Goal: Check status: Check status

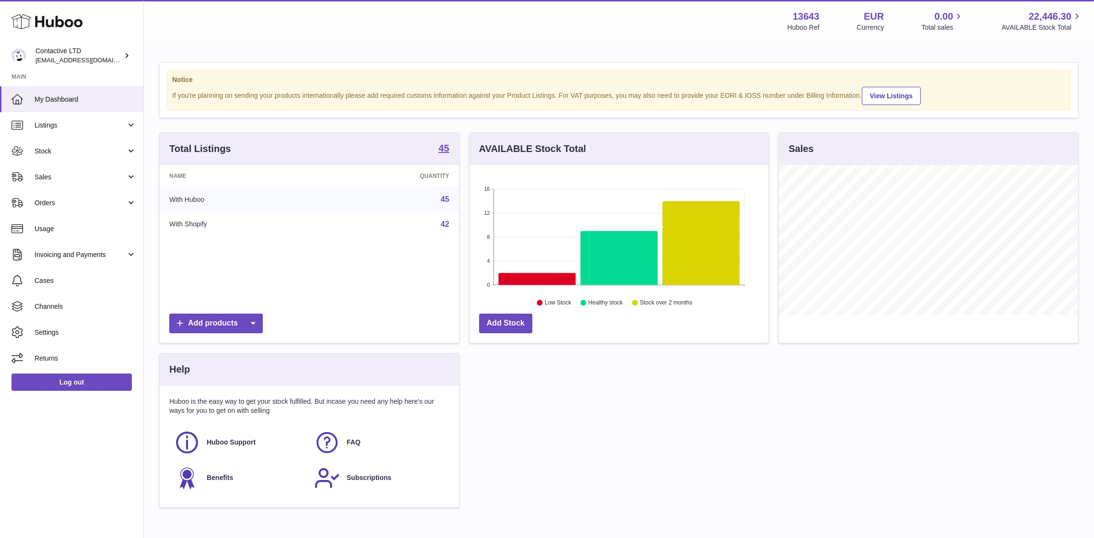
scroll to position [150, 299]
click at [71, 175] on span "Sales" at bounding box center [81, 177] width 92 height 9
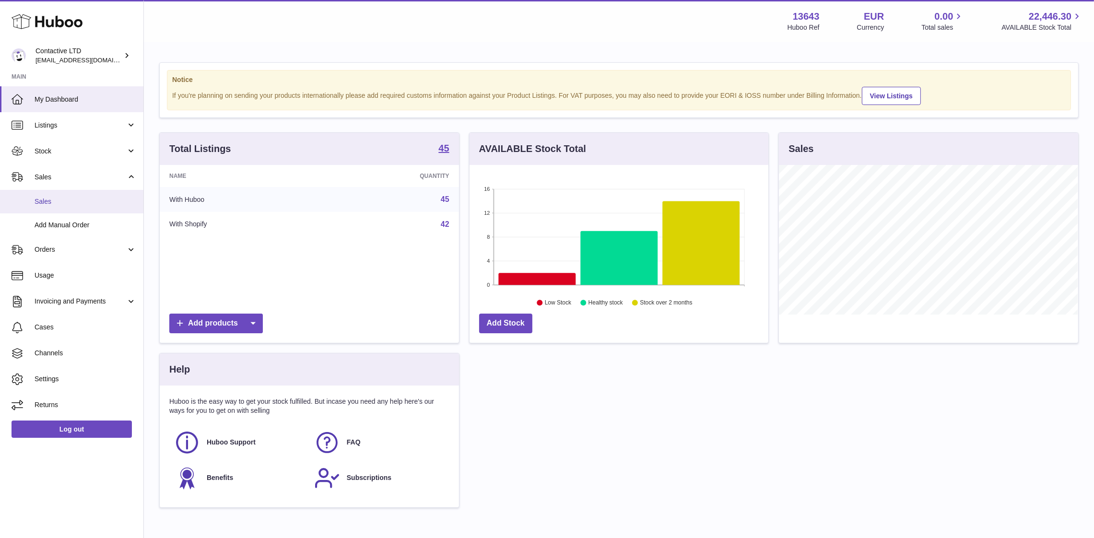
click at [78, 200] on span "Sales" at bounding box center [86, 201] width 102 height 9
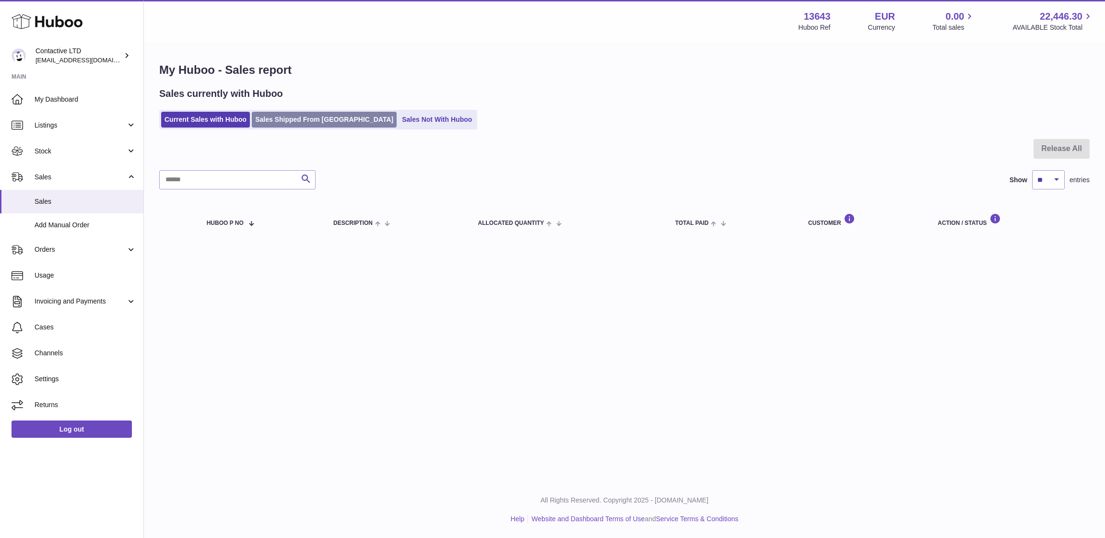
click at [291, 117] on link "Sales Shipped From [GEOGRAPHIC_DATA]" at bounding box center [324, 120] width 145 height 16
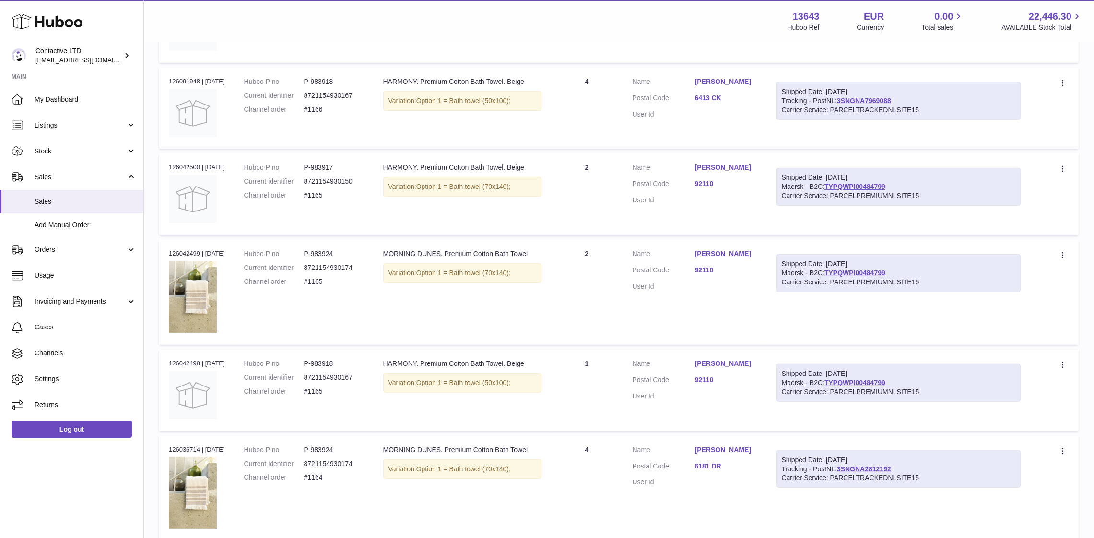
scroll to position [419, 0]
click at [841, 185] on link "TYPQWPI00484799" at bounding box center [855, 185] width 61 height 8
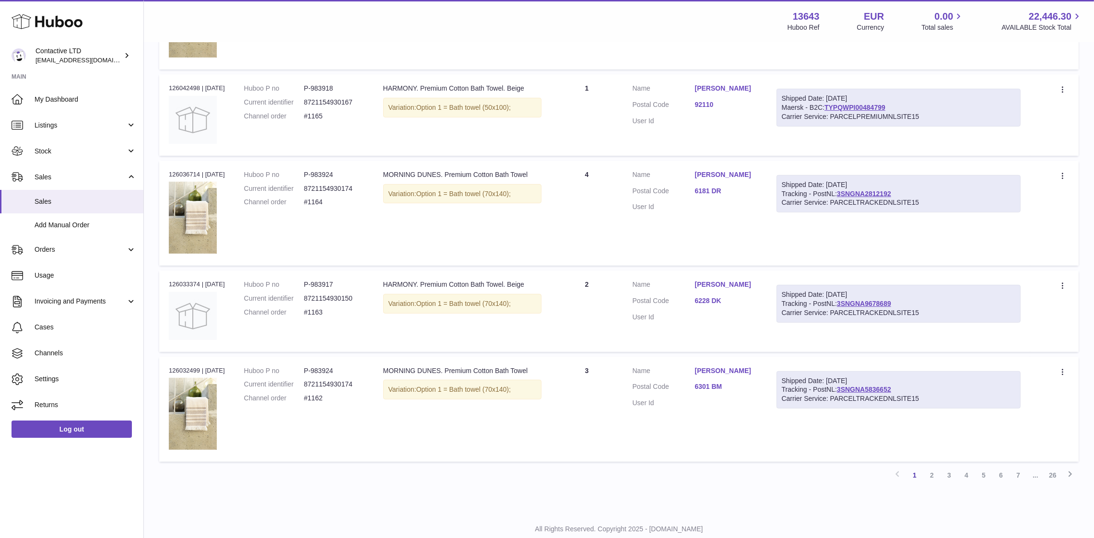
scroll to position [693, 0]
click at [873, 190] on link "3SNGNA2812192" at bounding box center [864, 194] width 54 height 8
click at [875, 381] on div "Shipped Date: [DATE] Tracking - PostNL: 3SNGNA5836652 Carrier Service: PARCELTR…" at bounding box center [899, 391] width 245 height 38
click at [861, 386] on link "3SNGNA5836652" at bounding box center [864, 390] width 54 height 8
click at [861, 191] on link "3SNGNA2812192" at bounding box center [864, 194] width 54 height 8
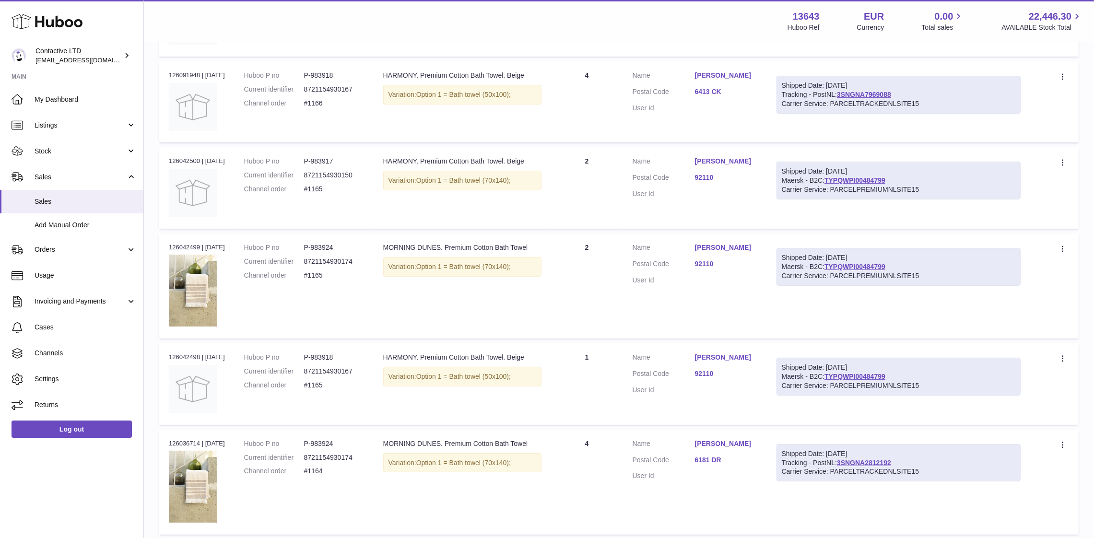
scroll to position [422, 0]
click at [872, 265] on link "TYPQWPI00484799" at bounding box center [855, 269] width 61 height 8
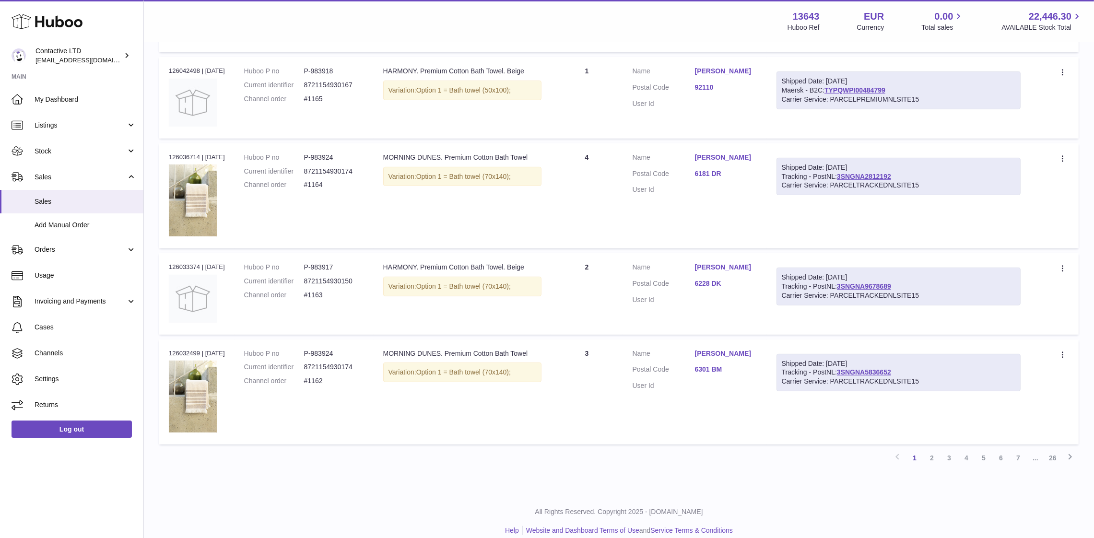
scroll to position [717, 0]
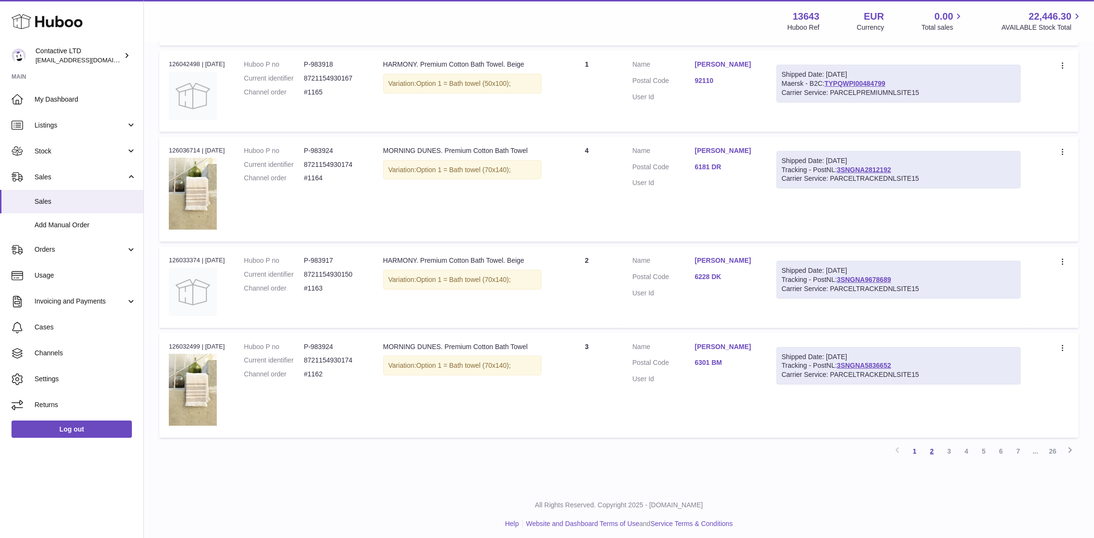
click at [936, 448] on link "2" at bounding box center [931, 451] width 17 height 17
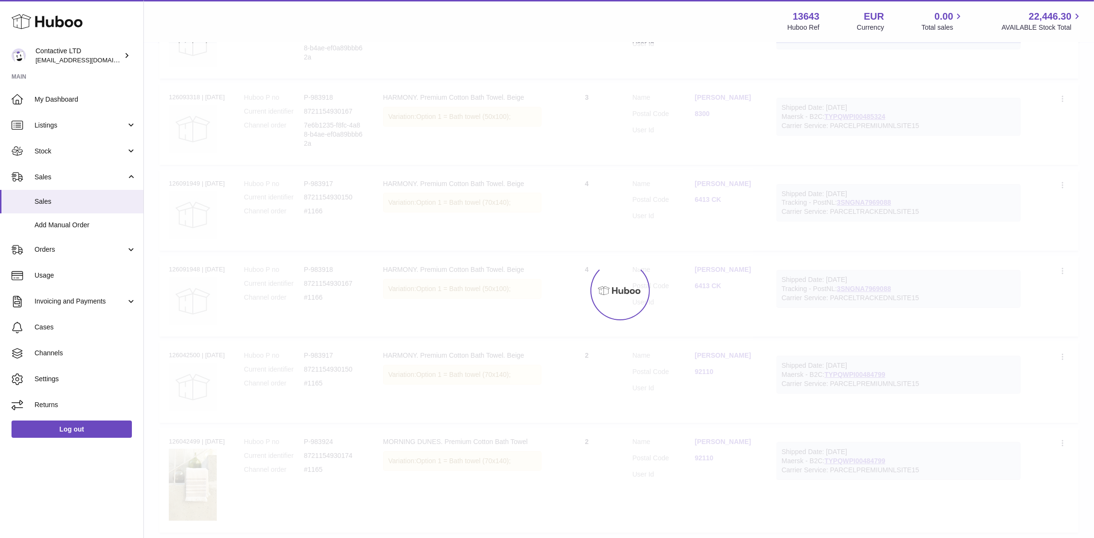
scroll to position [43, 0]
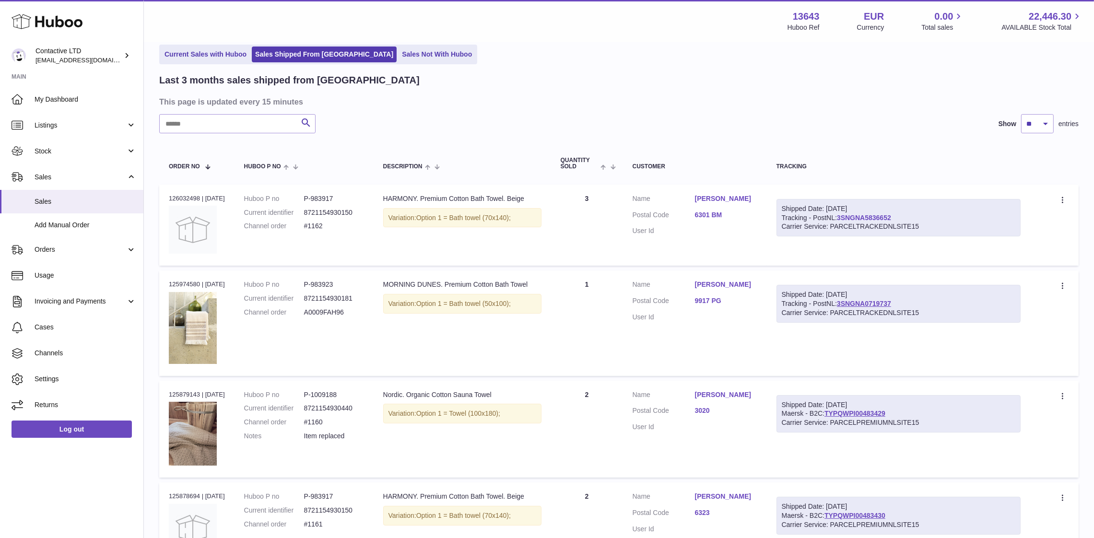
click at [875, 217] on link "3SNGNA5836652" at bounding box center [864, 218] width 54 height 8
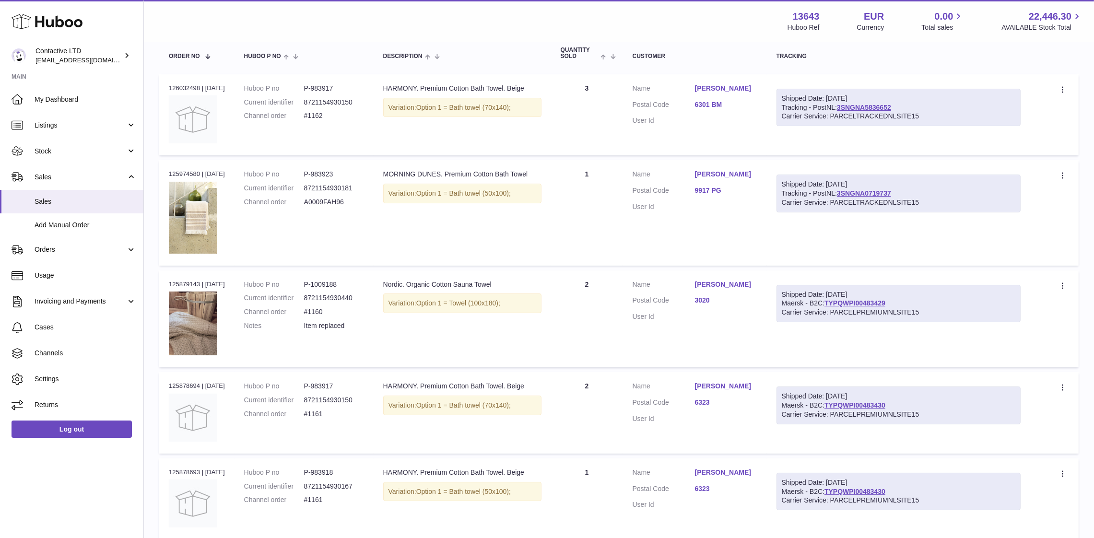
scroll to position [153, 0]
click at [857, 301] on link "TYPQWPI00483429" at bounding box center [855, 303] width 61 height 8
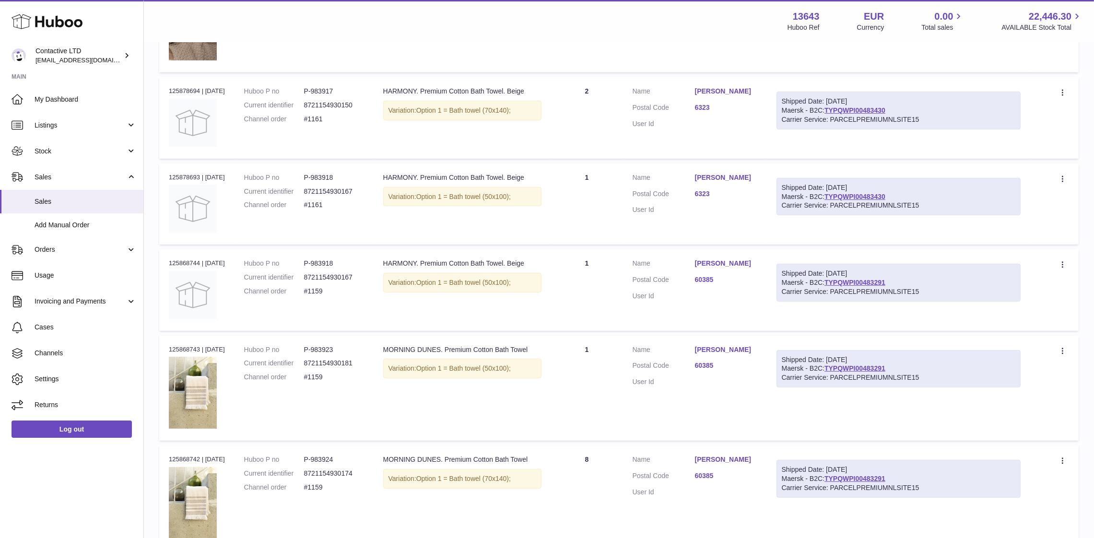
scroll to position [450, 0]
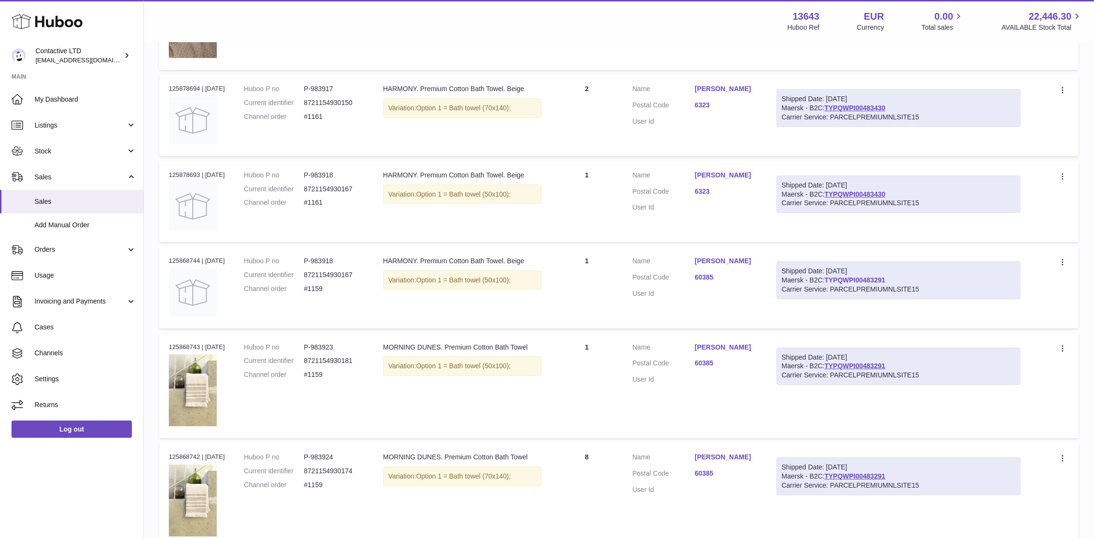
click at [868, 277] on link "TYPQWPI00483291" at bounding box center [855, 280] width 61 height 8
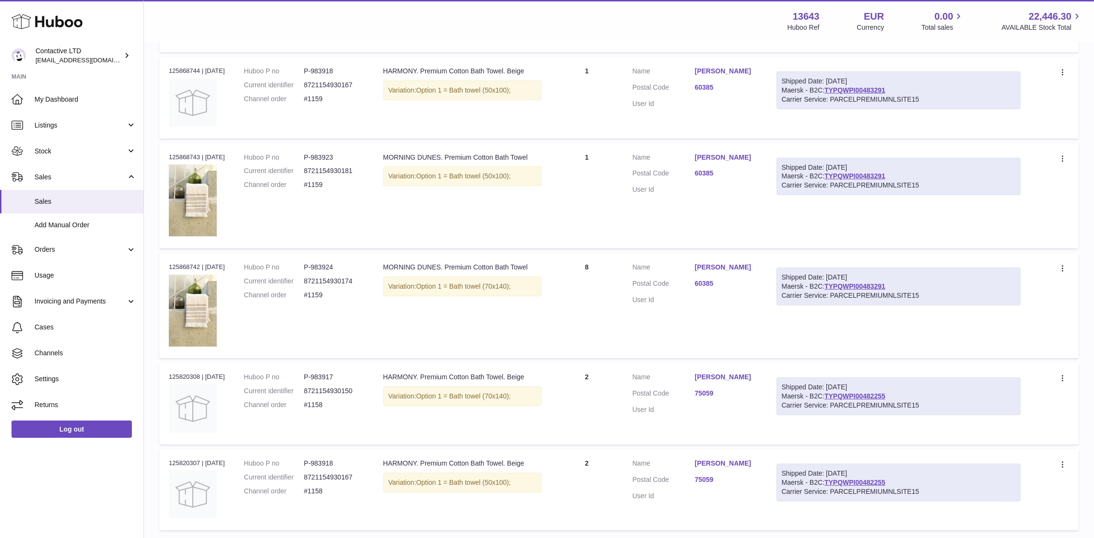
scroll to position [700, 0]
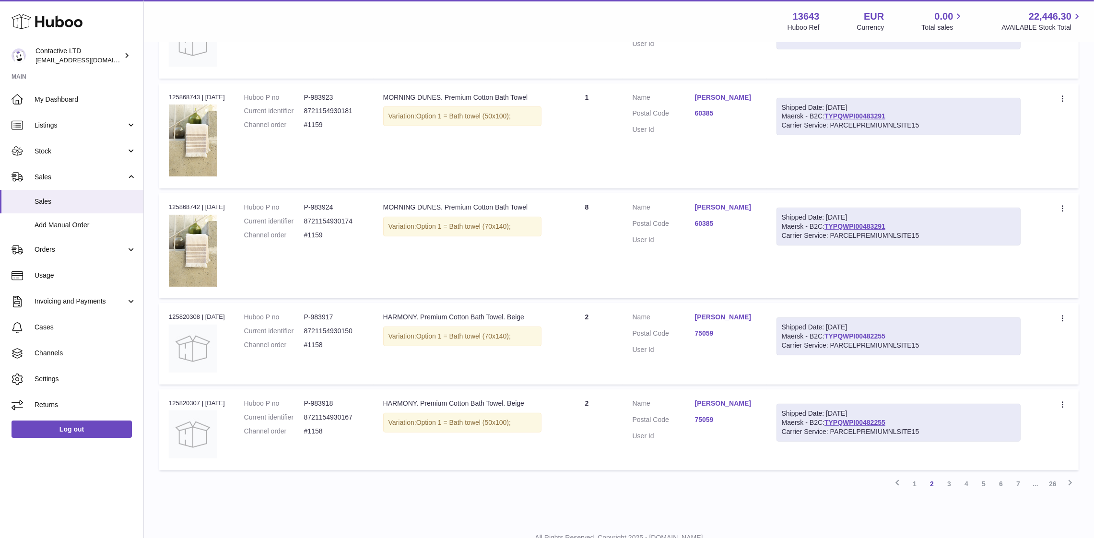
click at [845, 332] on link "TYPQWPI00482255" at bounding box center [855, 336] width 61 height 8
click at [951, 477] on link "3" at bounding box center [949, 483] width 17 height 17
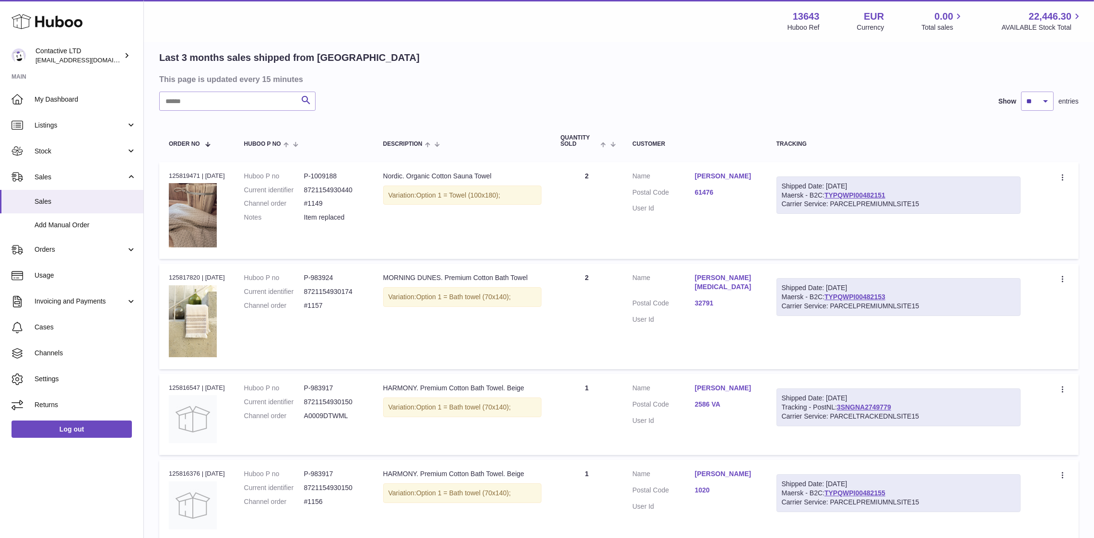
scroll to position [72, 0]
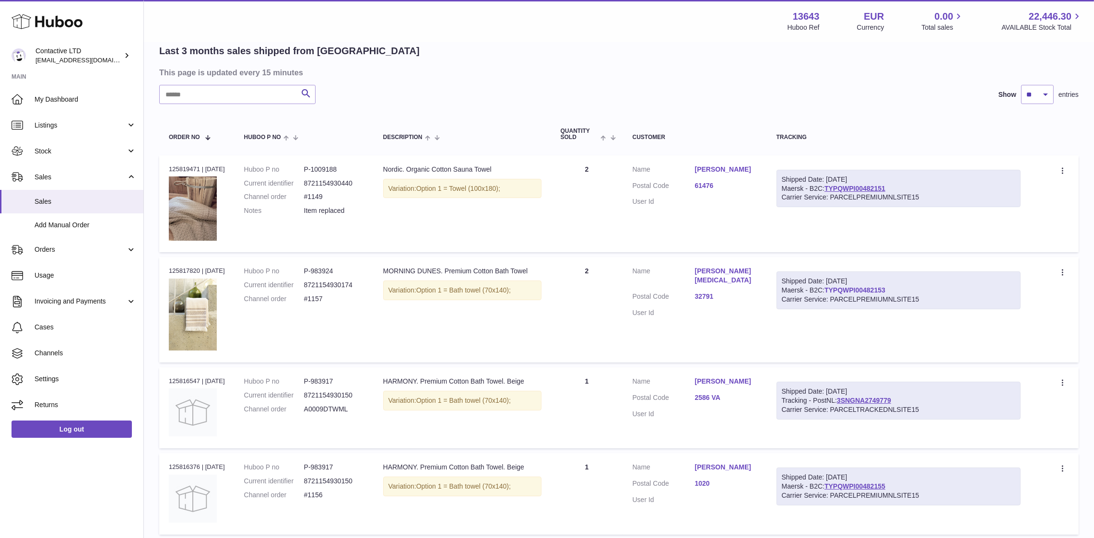
click at [846, 290] on link "TYPQWPI00482153" at bounding box center [855, 290] width 61 height 8
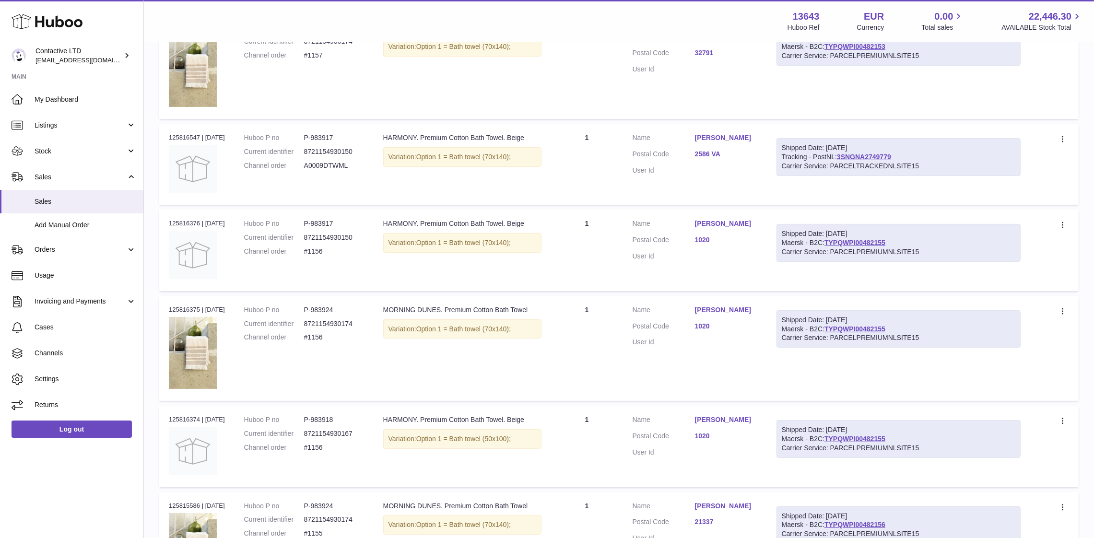
scroll to position [316, 0]
click at [882, 325] on link "TYPQWPI00482155" at bounding box center [855, 329] width 61 height 8
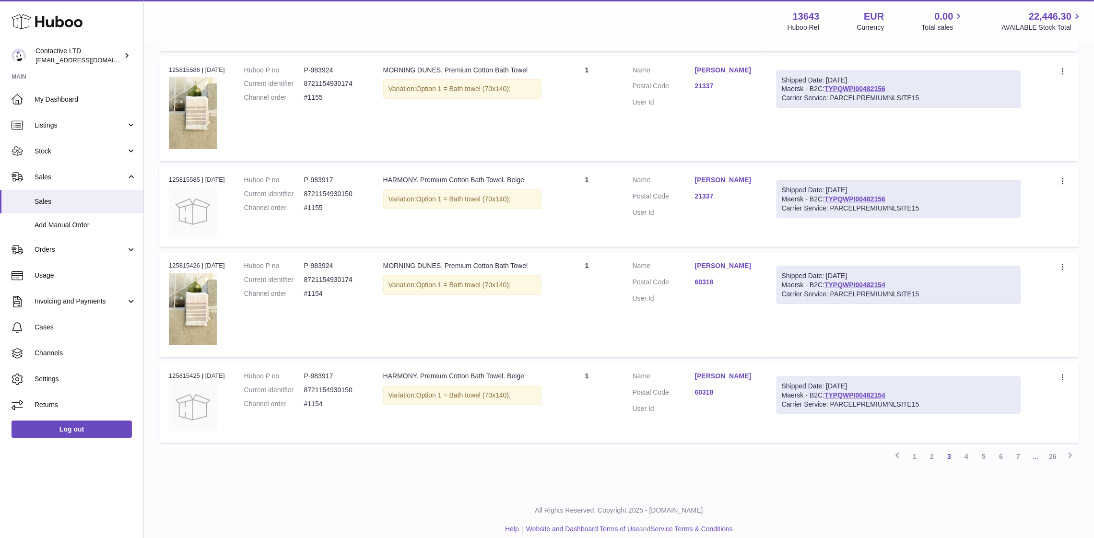
scroll to position [753, 0]
click at [854, 392] on link "TYPQWPI00482154" at bounding box center [855, 394] width 61 height 8
click at [965, 451] on link "4" at bounding box center [966, 455] width 17 height 17
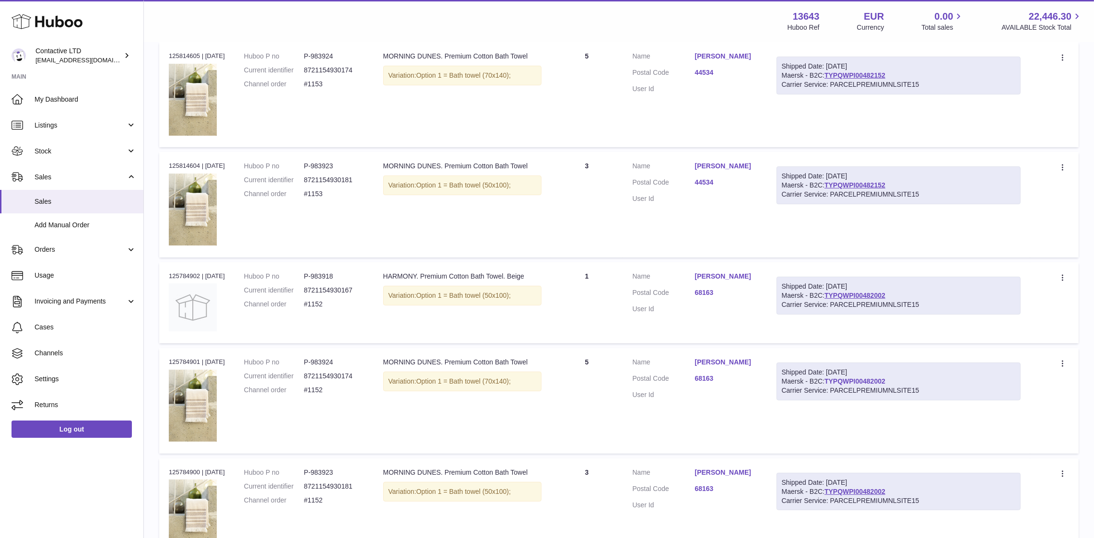
scroll to position [297, 0]
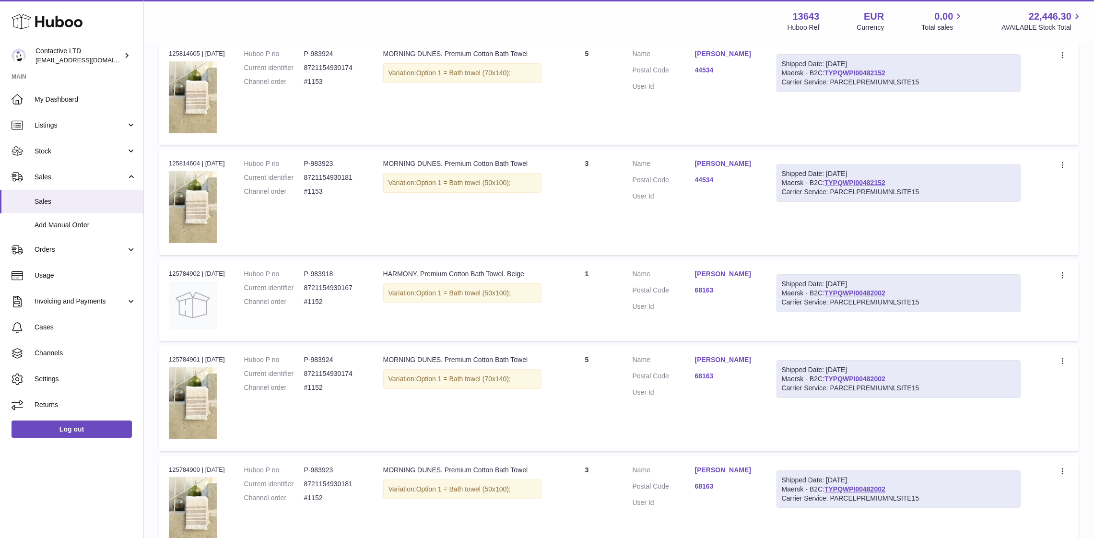
click at [851, 376] on link "TYPQWPI00482002" at bounding box center [855, 379] width 61 height 8
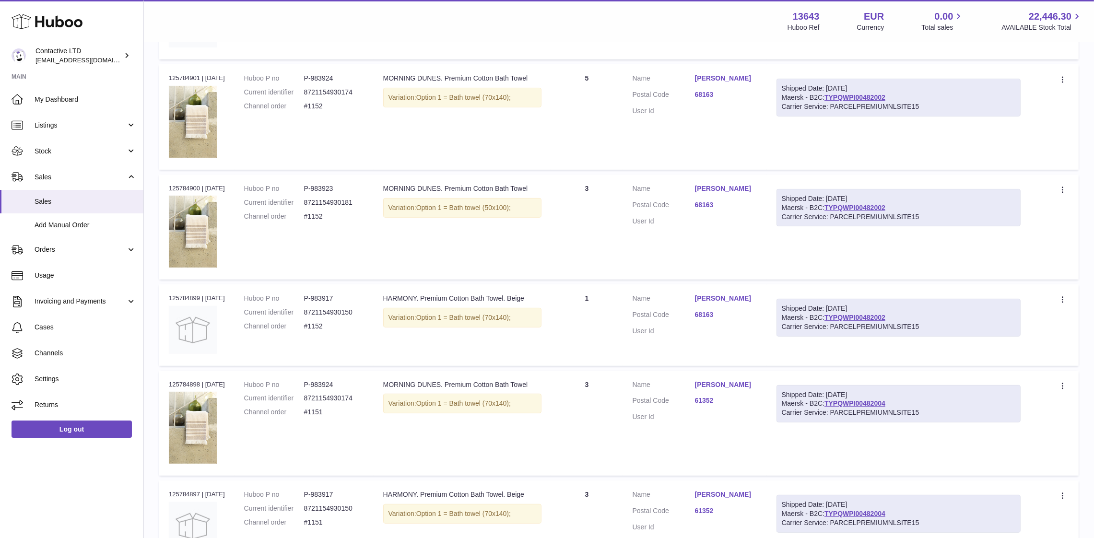
scroll to position [789, 0]
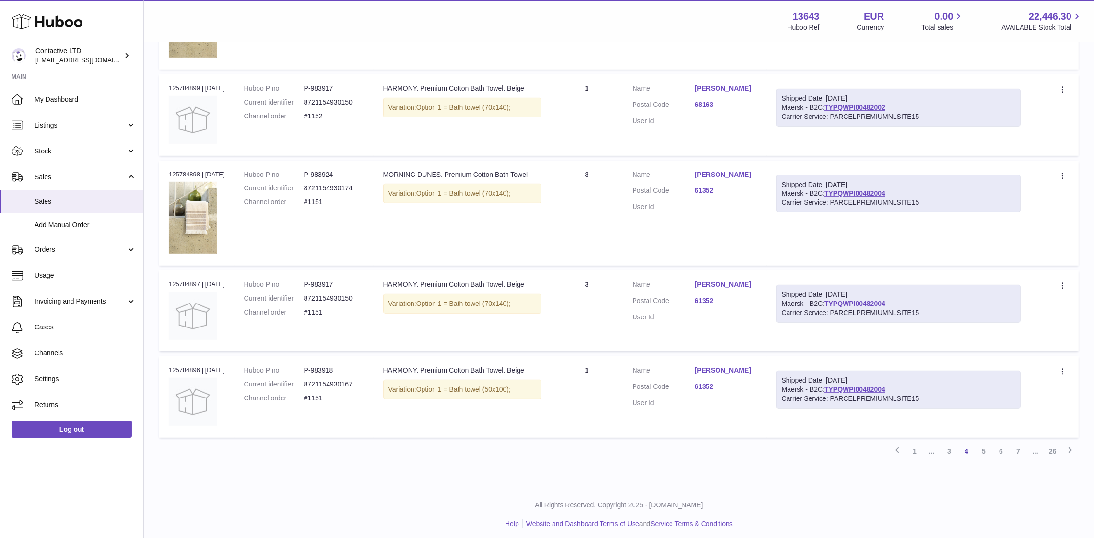
click at [858, 301] on link "TYPQWPI00482004" at bounding box center [855, 304] width 61 height 8
click at [986, 444] on link "5" at bounding box center [983, 451] width 17 height 17
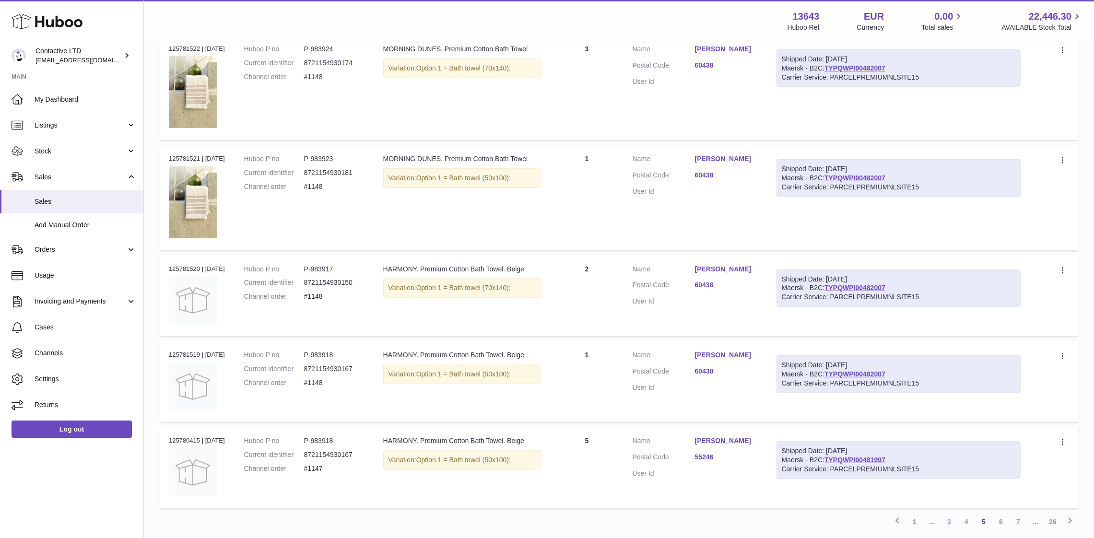
scroll to position [765, 0]
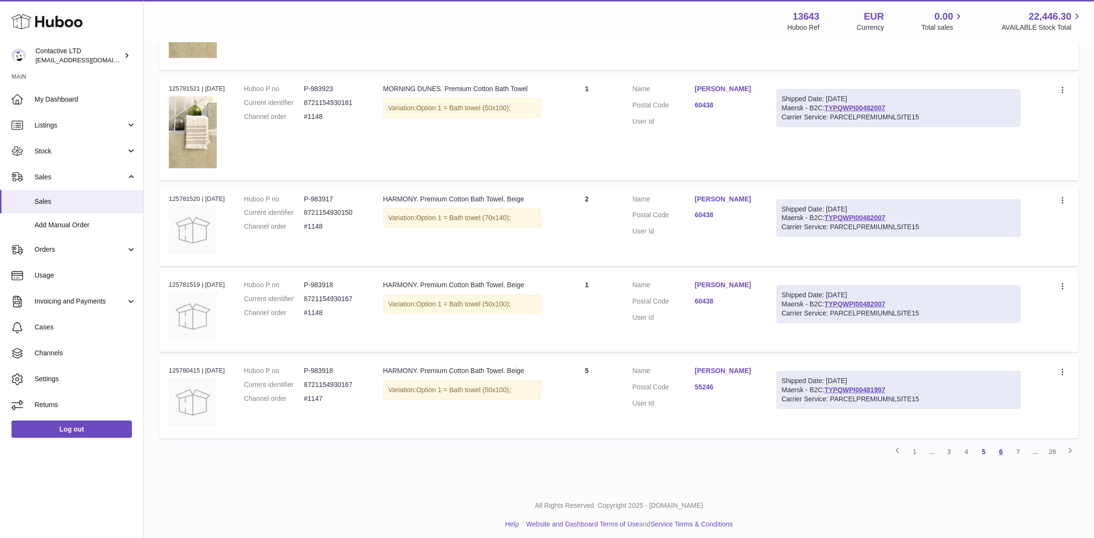
click at [999, 448] on link "6" at bounding box center [1000, 451] width 17 height 17
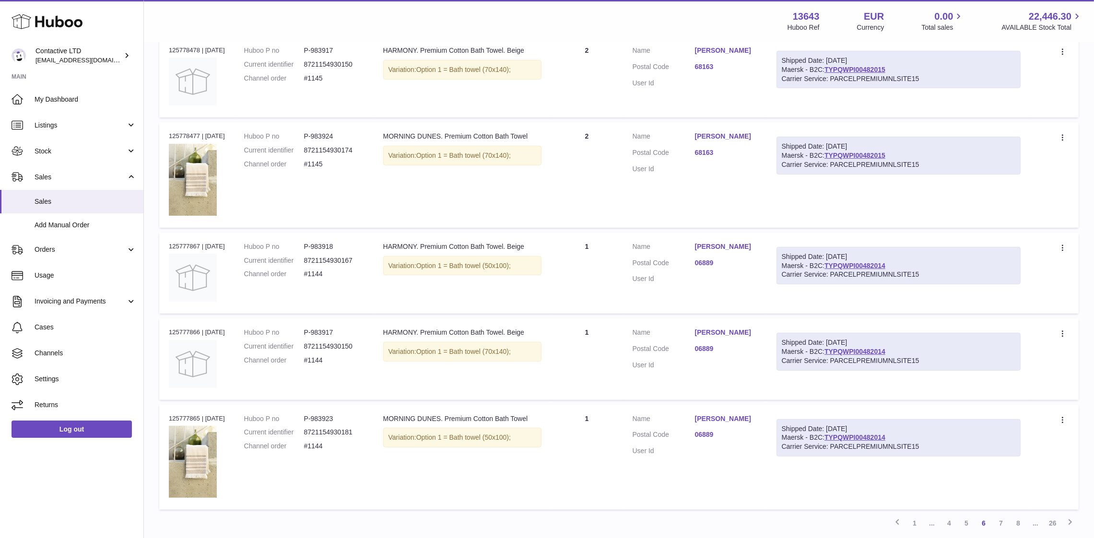
scroll to position [741, 0]
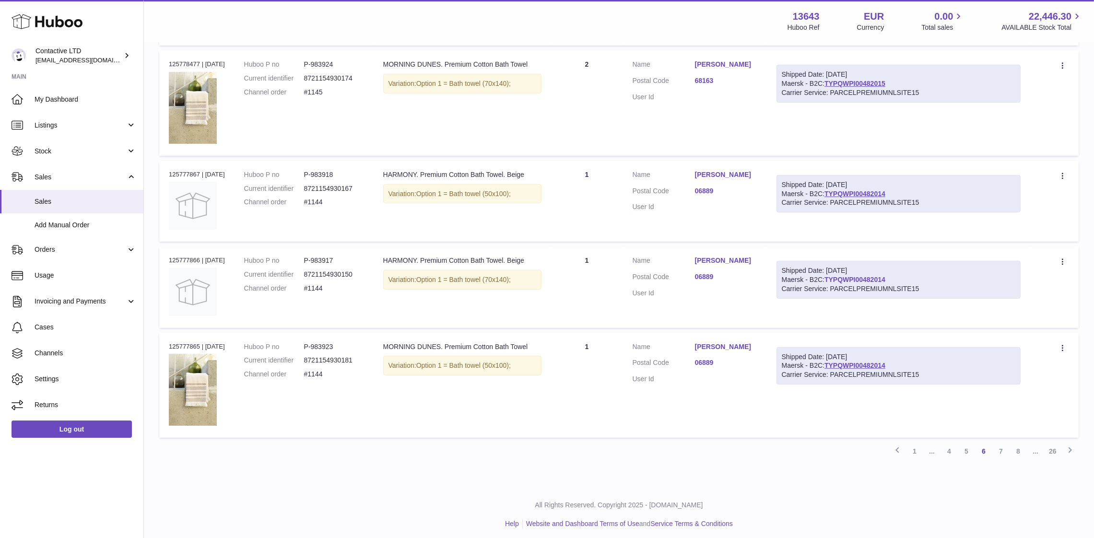
click at [838, 277] on link "TYPQWPI00482014" at bounding box center [855, 280] width 61 height 8
click at [911, 448] on link "1" at bounding box center [914, 451] width 17 height 17
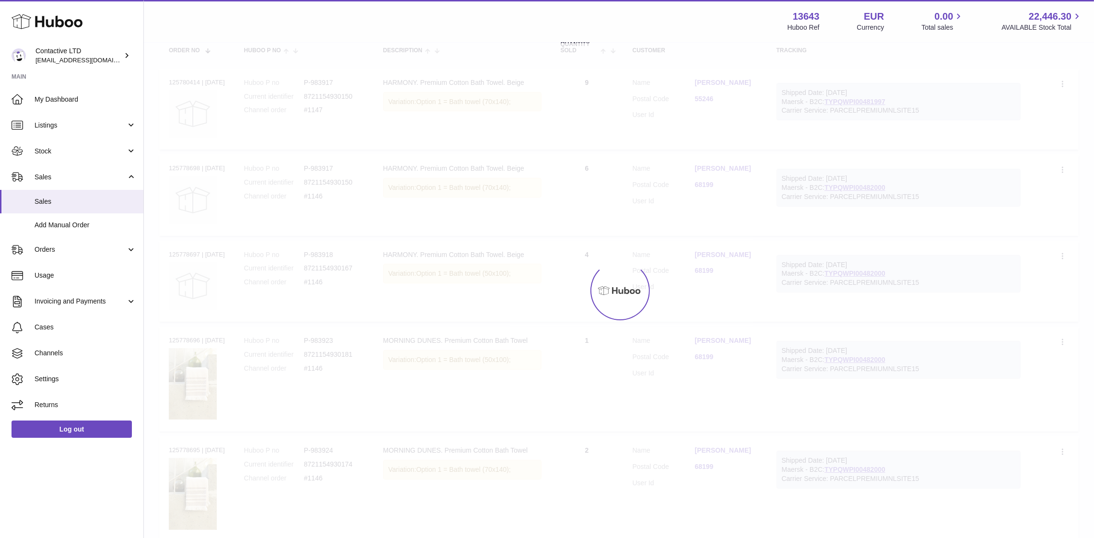
scroll to position [43, 0]
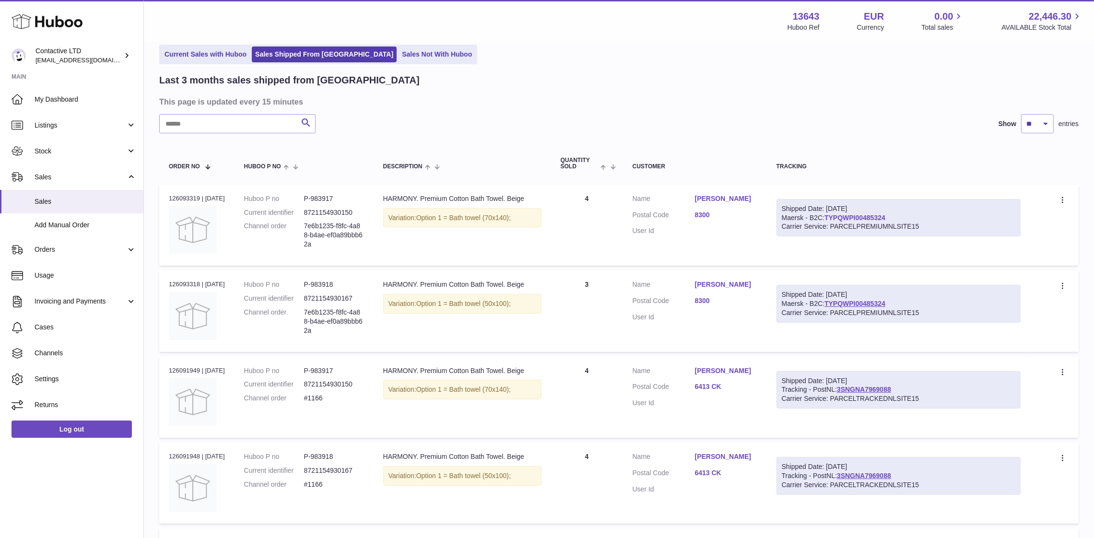
click at [857, 215] on link "TYPQWPI00485324" at bounding box center [855, 218] width 61 height 8
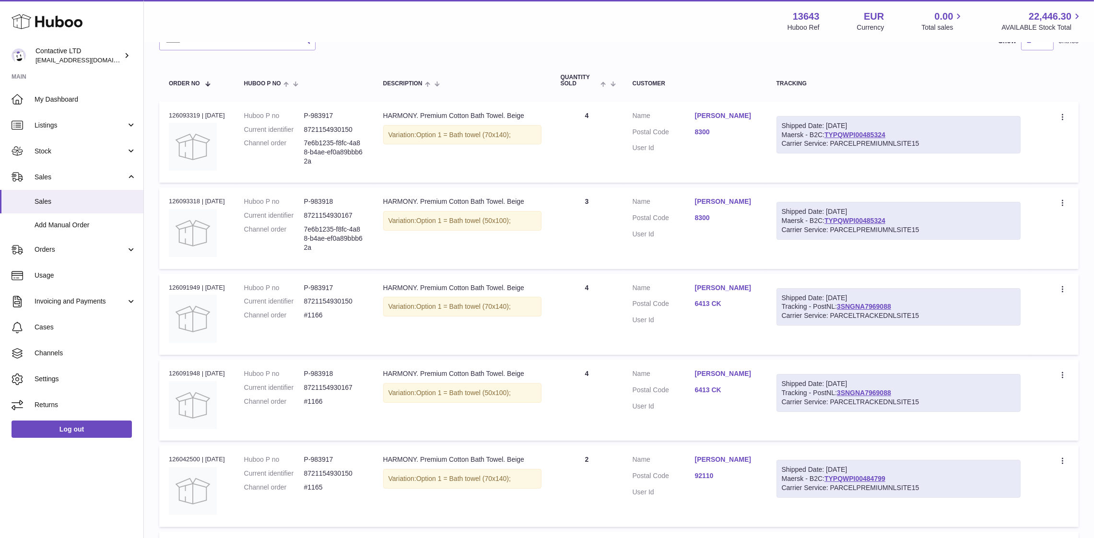
scroll to position [197, 0]
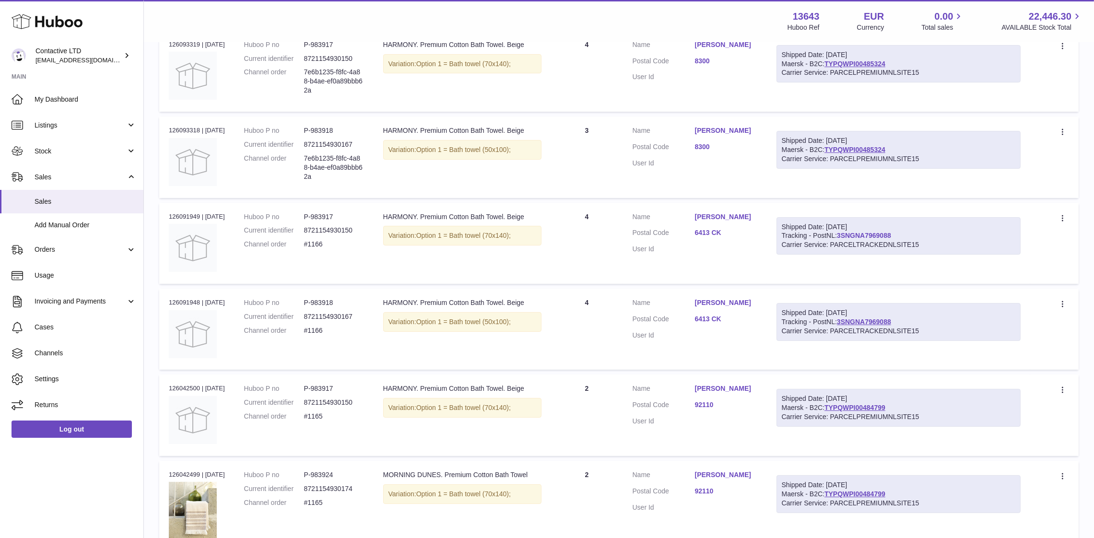
click at [876, 234] on link "3SNGNA7969088" at bounding box center [864, 236] width 54 height 8
click at [873, 321] on link "3SNGNA7969088" at bounding box center [864, 322] width 54 height 8
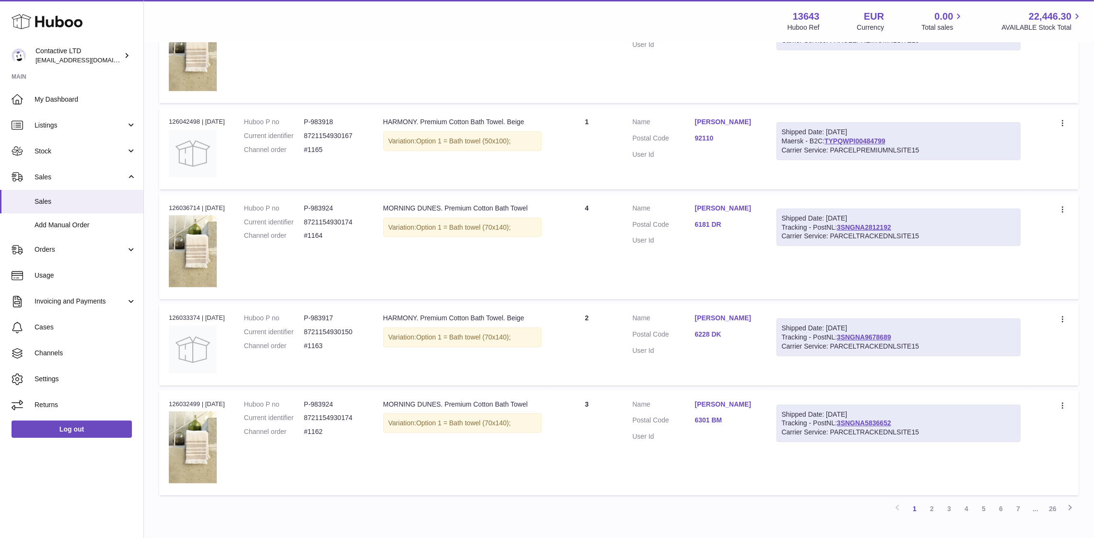
scroll to position [661, 0]
click at [856, 222] on link "3SNGNA2812192" at bounding box center [864, 226] width 54 height 8
